Goal: Transaction & Acquisition: Obtain resource

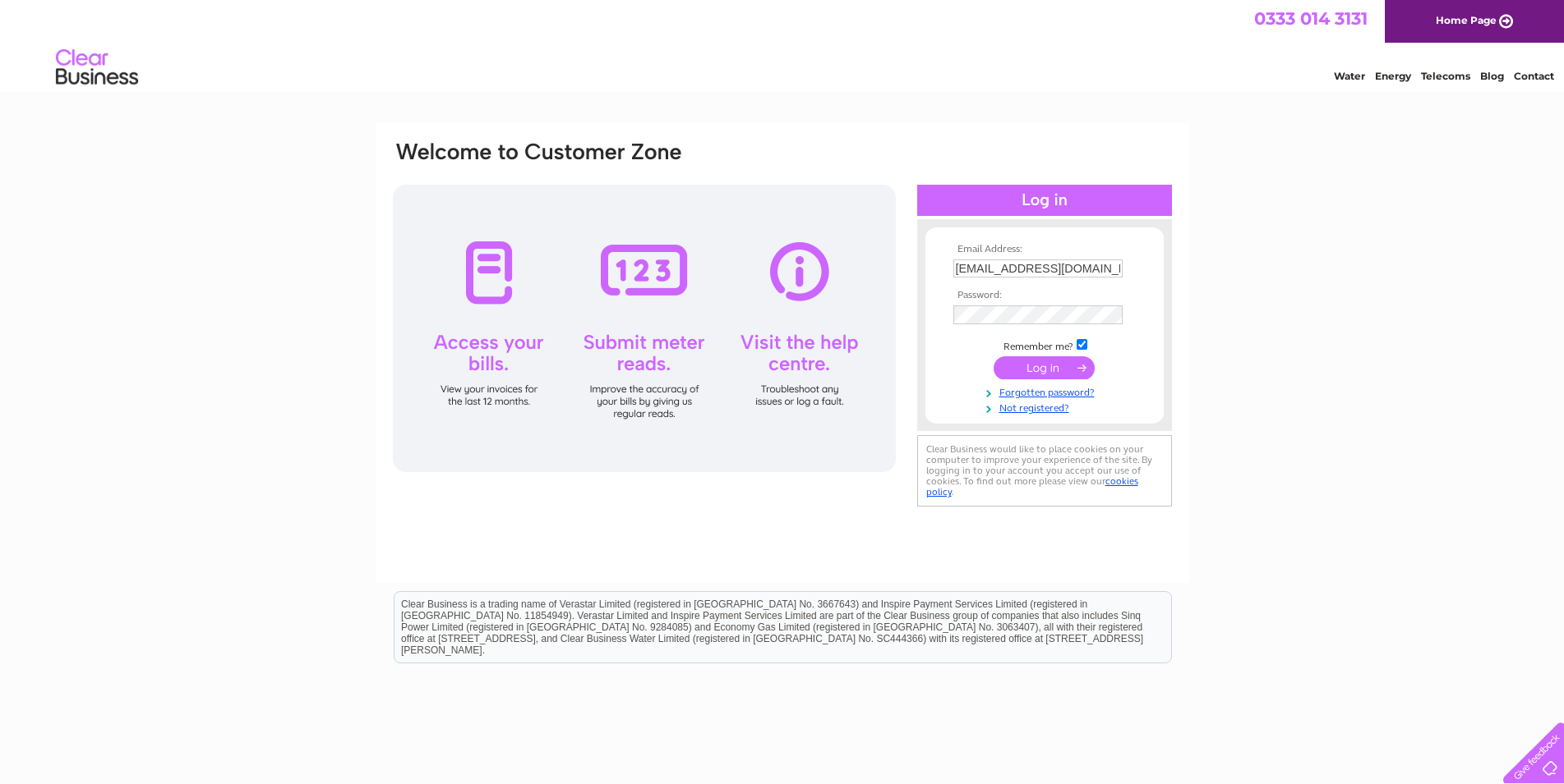
click at [1051, 372] on input "submit" at bounding box center [1043, 368] width 101 height 23
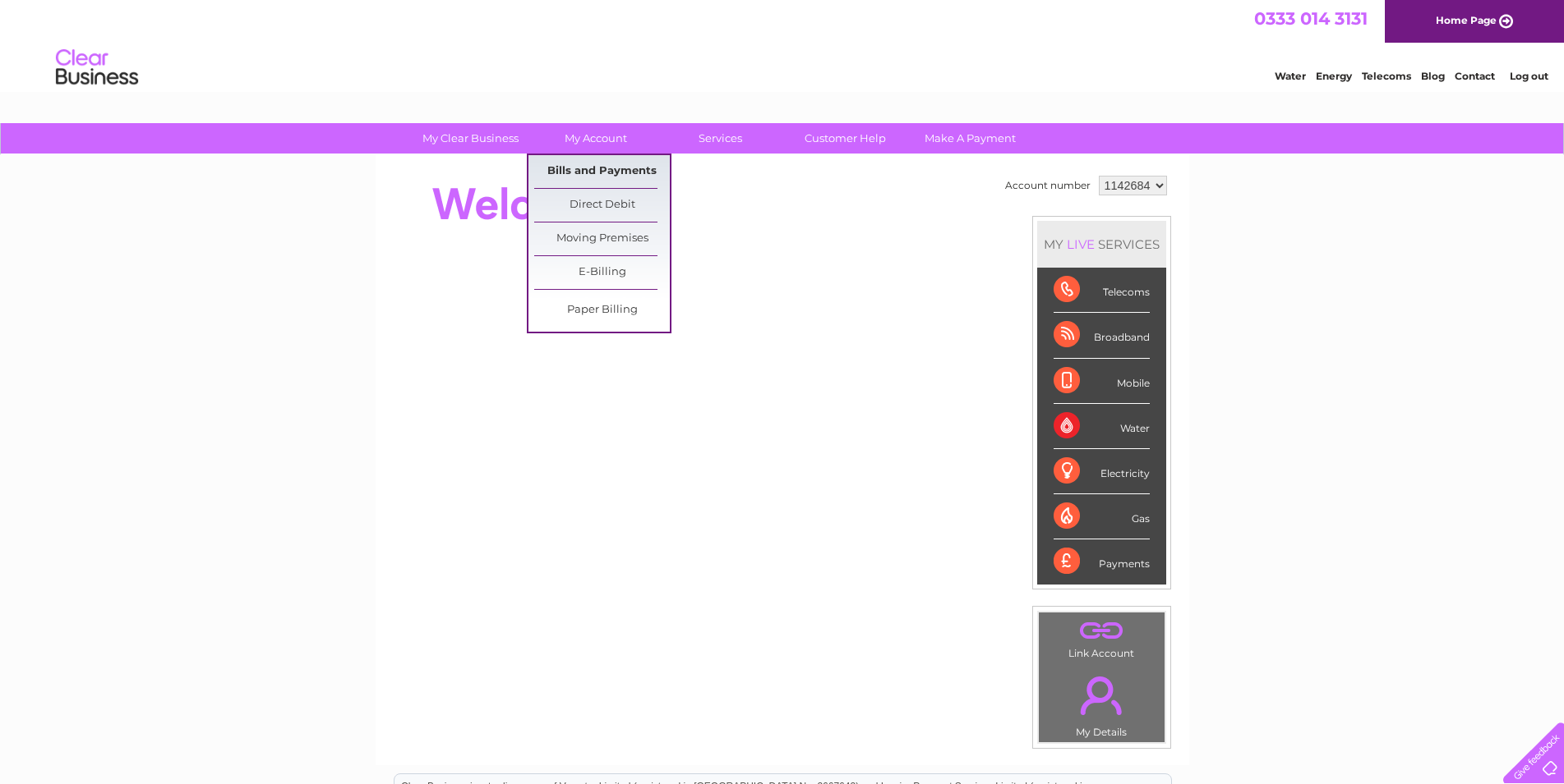
click at [600, 168] on link "Bills and Payments" at bounding box center [601, 171] width 136 height 32
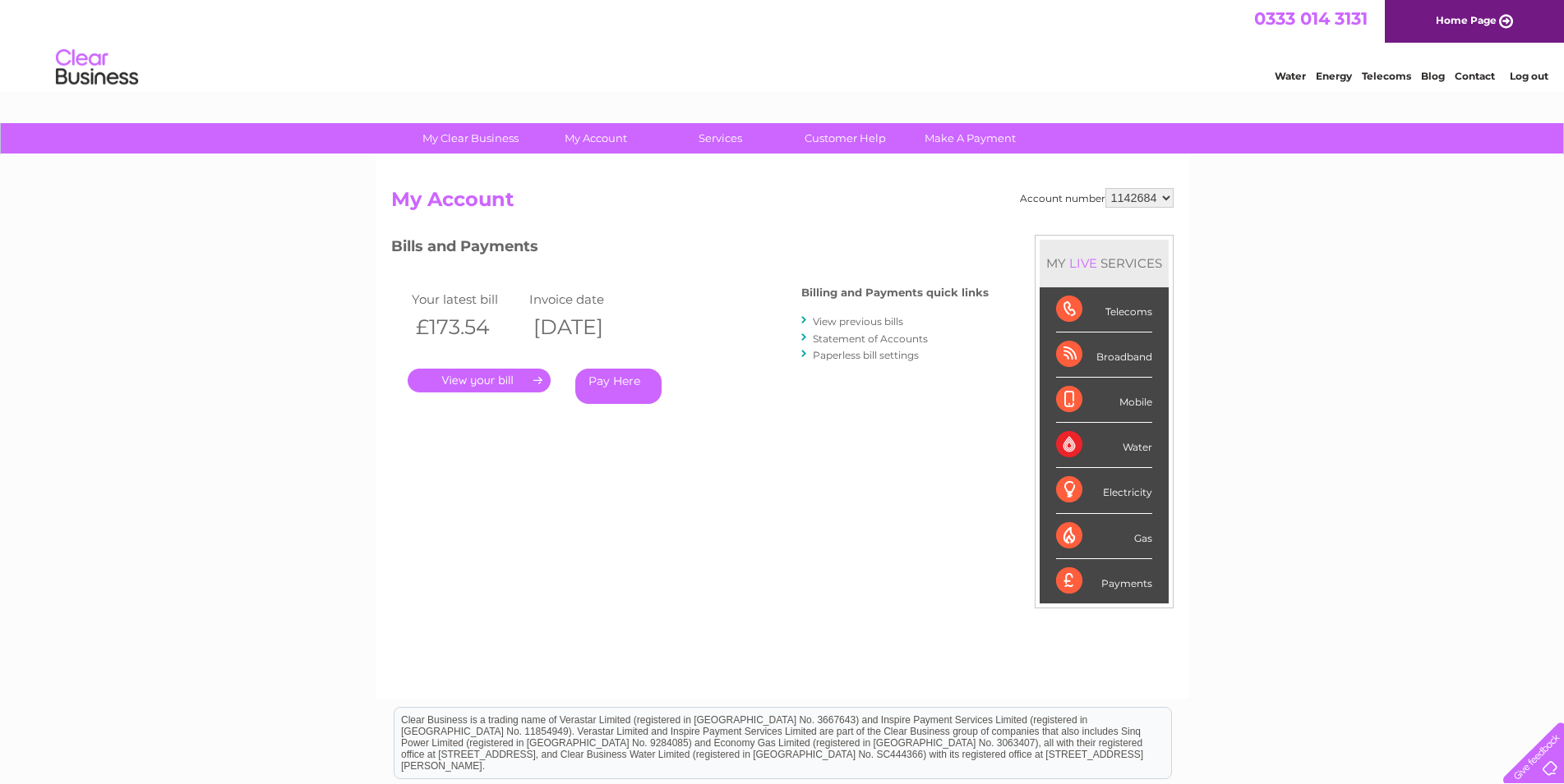
click at [844, 327] on link "View previous bills" at bounding box center [858, 321] width 91 height 12
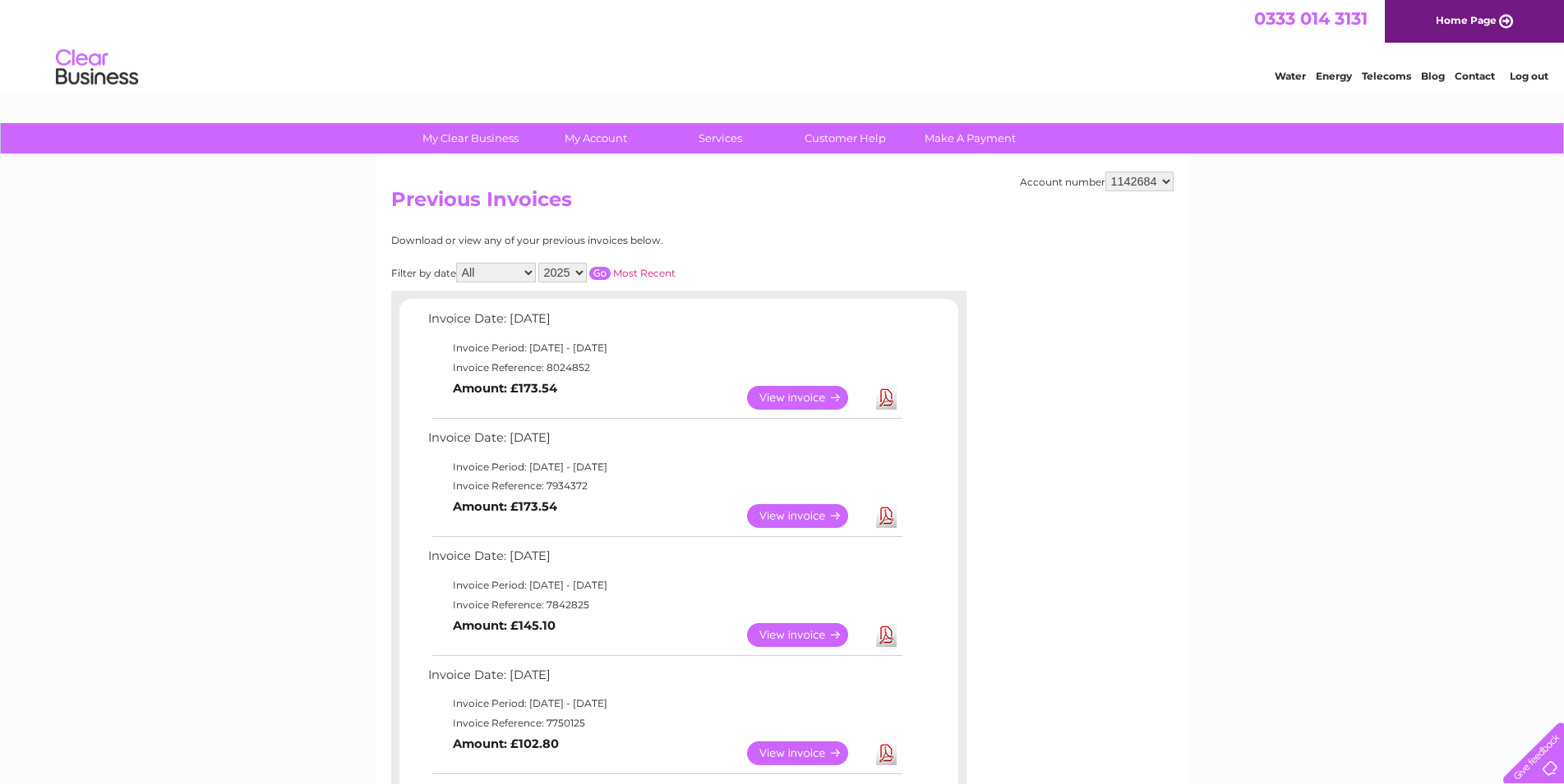
click at [884, 520] on link "Download" at bounding box center [886, 516] width 21 height 24
click at [890, 399] on link "Download" at bounding box center [886, 398] width 21 height 24
